Goal: Task Accomplishment & Management: Use online tool/utility

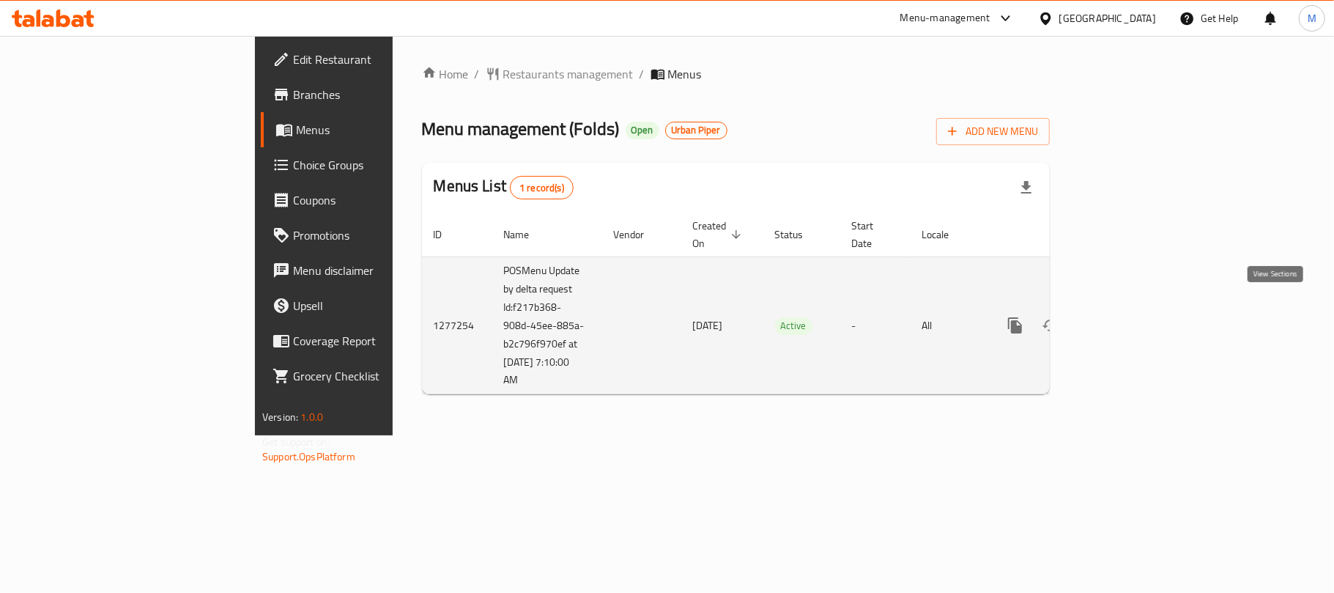
click at [1130, 317] on icon "enhanced table" at bounding box center [1121, 326] width 18 height 18
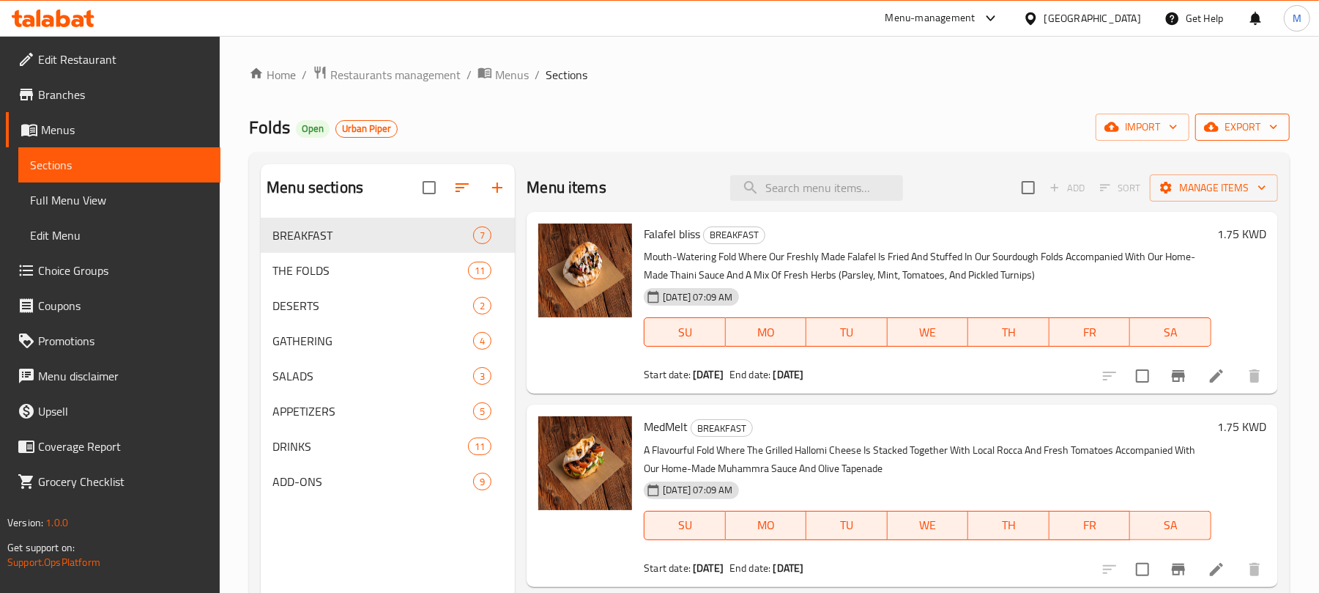
click at [1241, 115] on button "export" at bounding box center [1243, 127] width 95 height 27
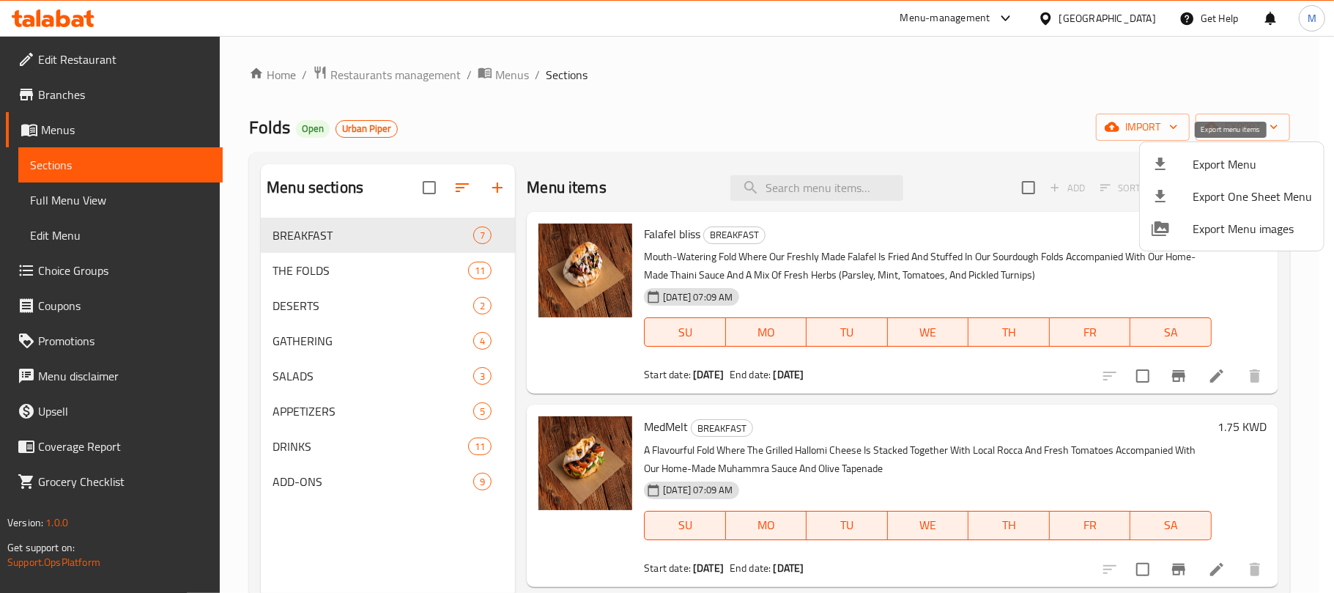
click at [1203, 165] on span "Export Menu" at bounding box center [1252, 164] width 119 height 18
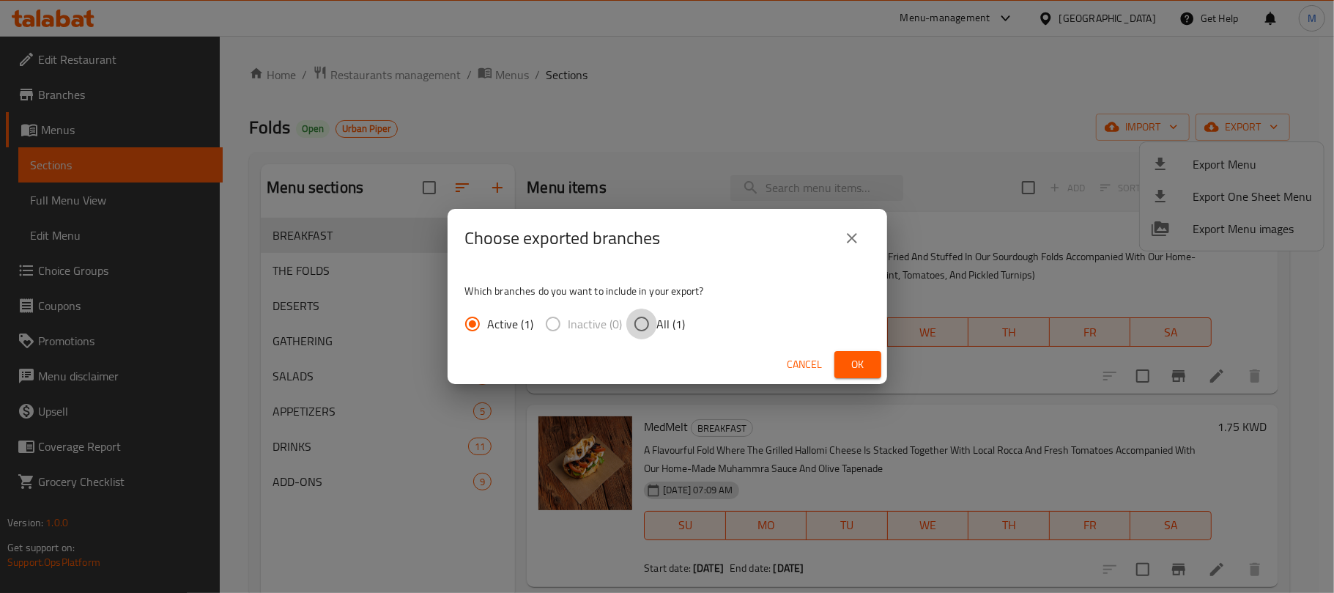
click at [637, 321] on input "All (1)" at bounding box center [641, 323] width 31 height 31
radio input "true"
click at [865, 362] on span "Ok" at bounding box center [857, 364] width 23 height 18
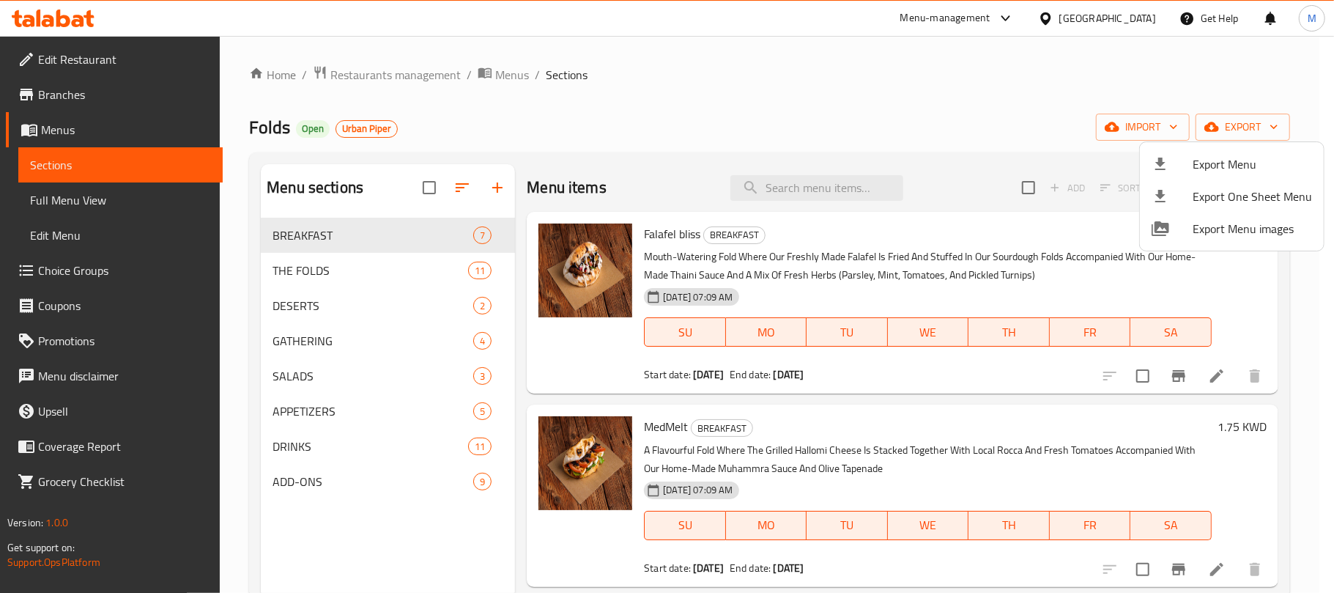
click at [404, 75] on div at bounding box center [667, 296] width 1334 height 593
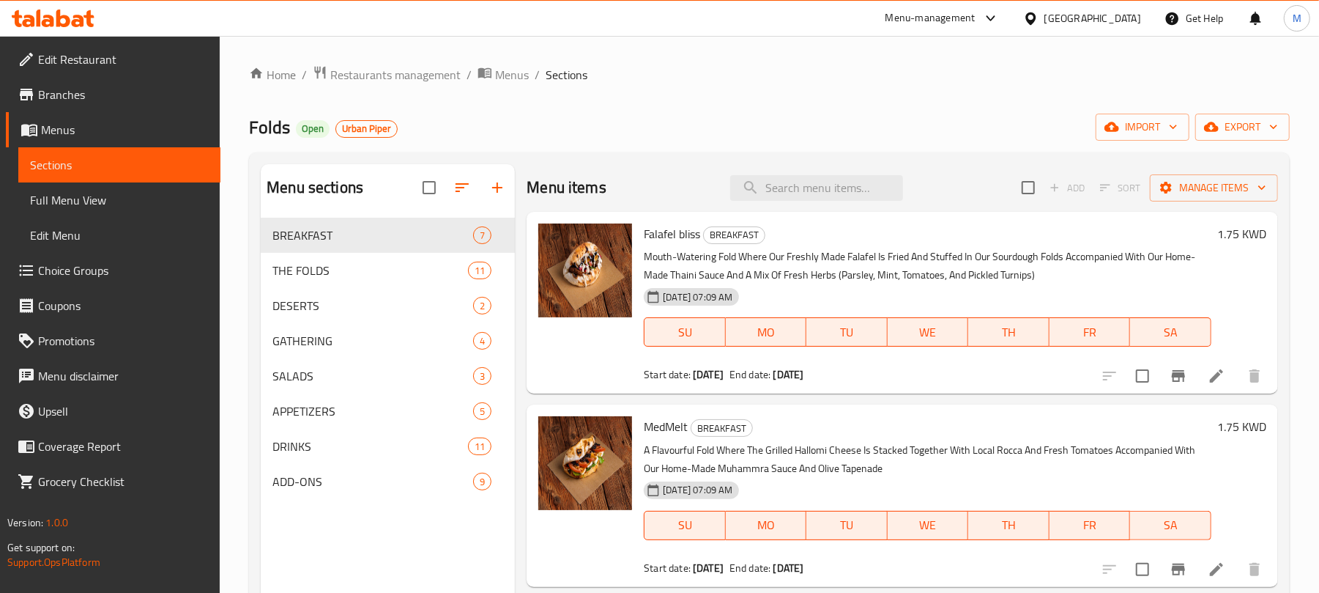
click at [404, 75] on span "Restaurants management" at bounding box center [395, 75] width 130 height 18
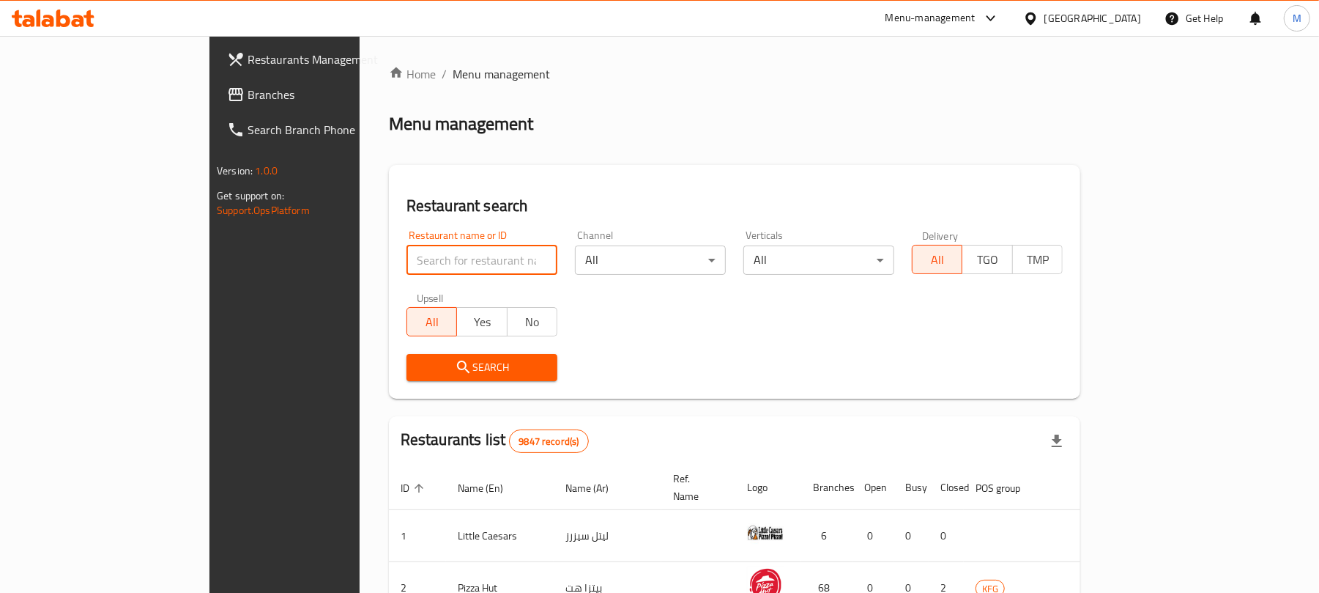
paste input "696385"
click at [407, 256] on input "696385" at bounding box center [482, 259] width 151 height 29
type input "696385"
click button "Search" at bounding box center [482, 367] width 151 height 27
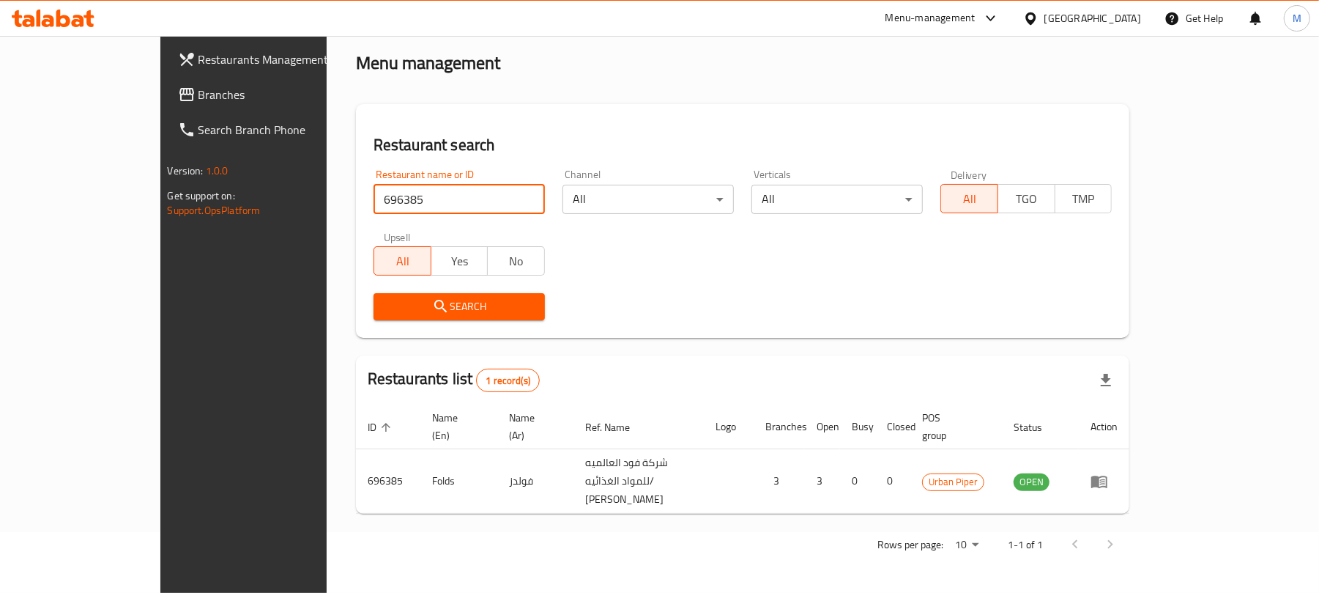
scroll to position [33, 0]
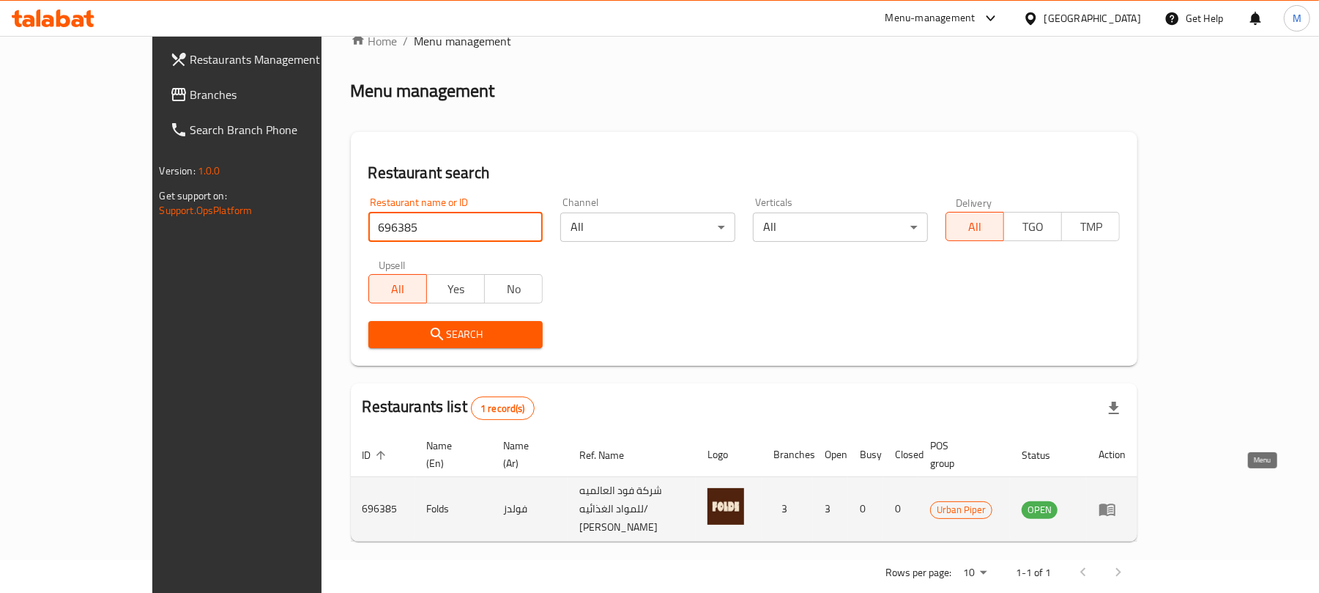
click at [1117, 500] on icon "enhanced table" at bounding box center [1108, 509] width 18 height 18
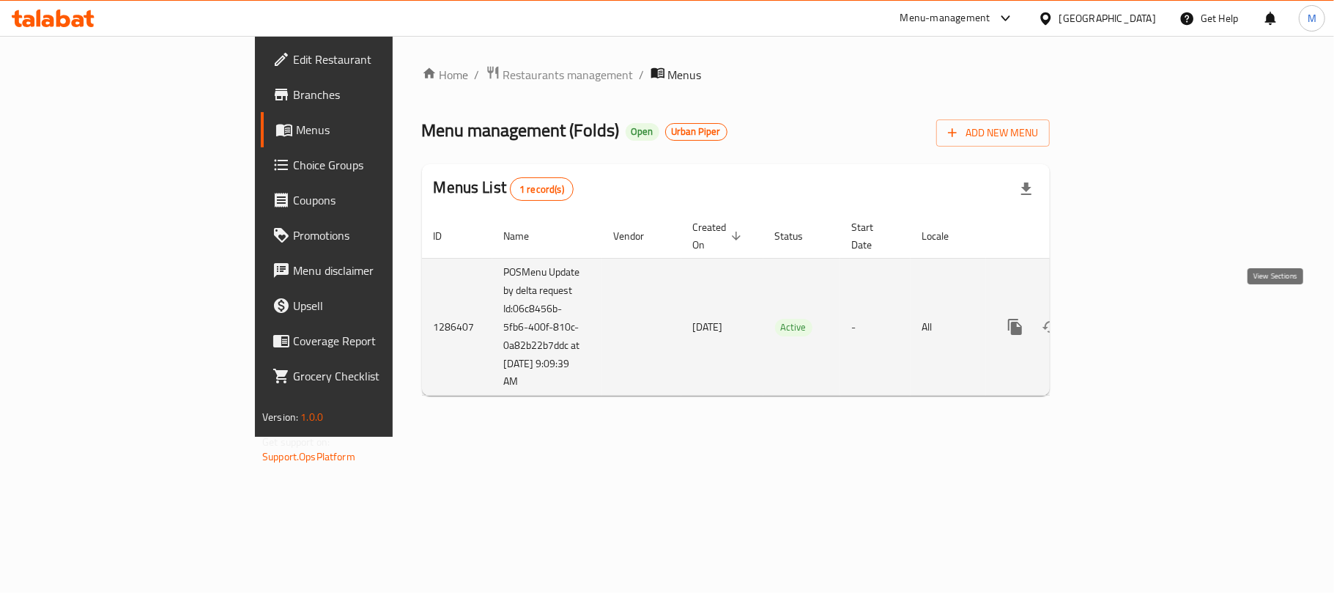
click at [1130, 318] on icon "enhanced table" at bounding box center [1121, 327] width 18 height 18
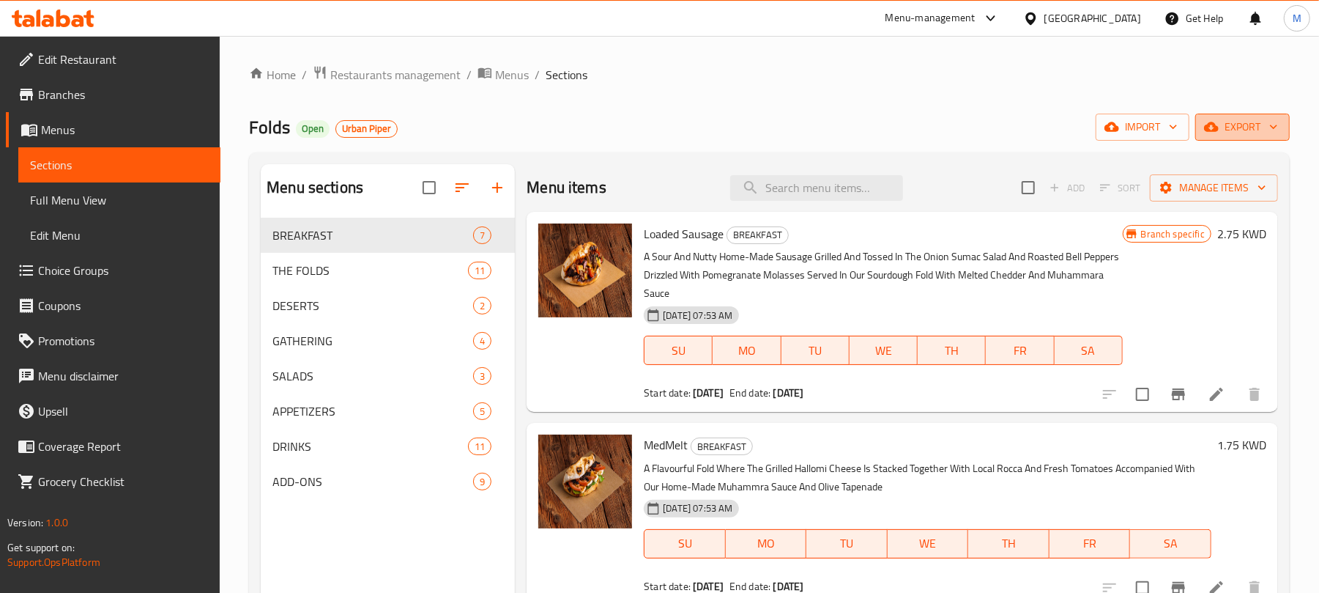
click at [1235, 121] on span "export" at bounding box center [1242, 127] width 71 height 18
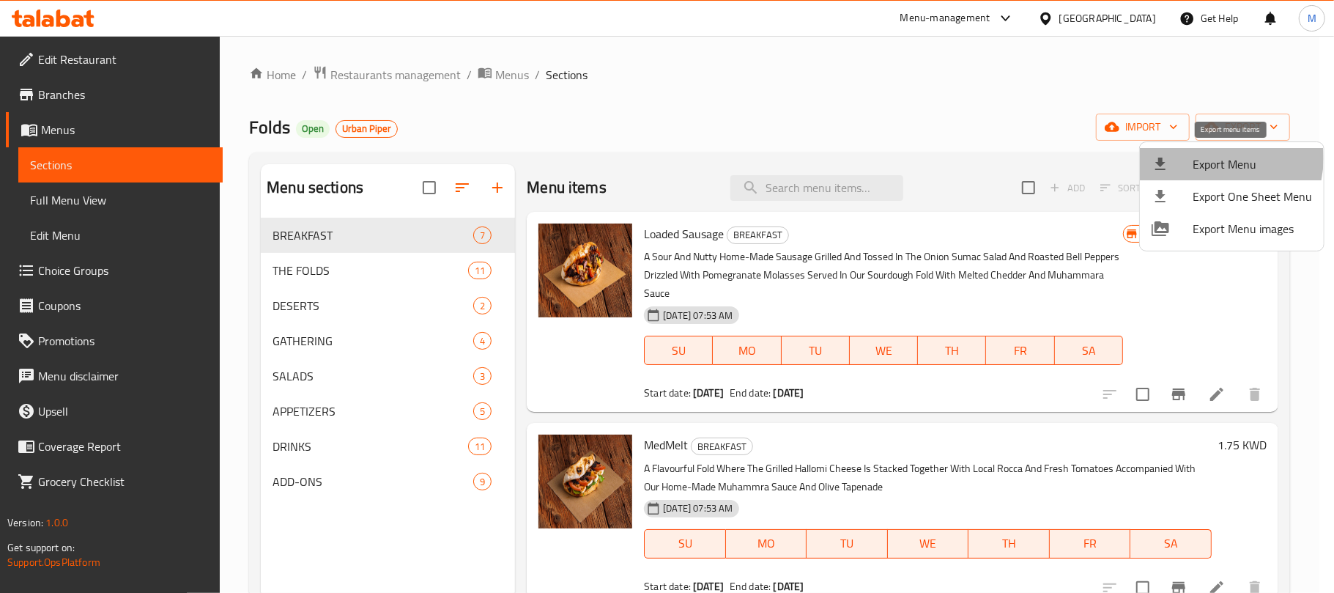
click at [1214, 158] on span "Export Menu" at bounding box center [1252, 164] width 119 height 18
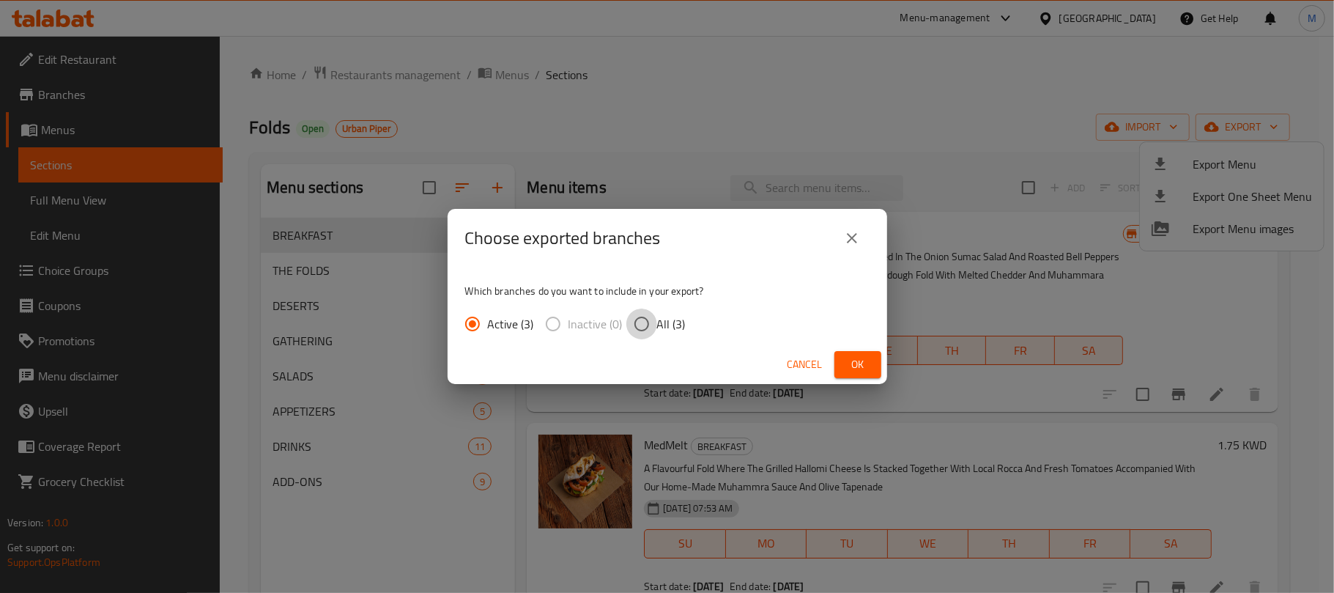
click at [646, 333] on input "All (3)" at bounding box center [641, 323] width 31 height 31
radio input "true"
click at [854, 359] on span "Ok" at bounding box center [857, 364] width 23 height 18
